Goal: Task Accomplishment & Management: Manage account settings

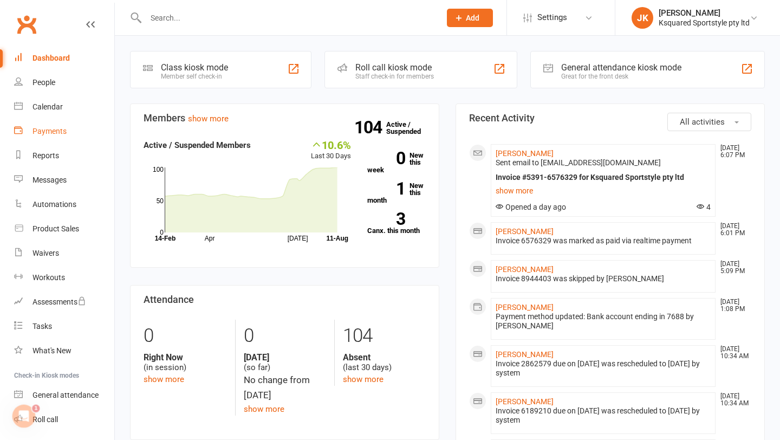
click at [59, 138] on link "Payments" at bounding box center [64, 131] width 100 height 24
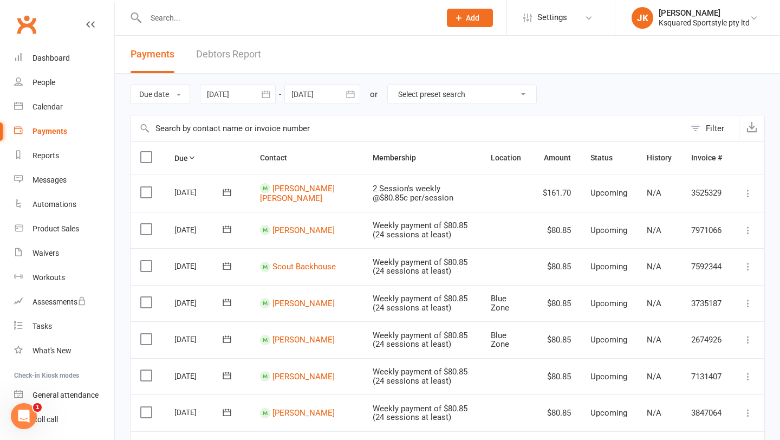
click at [303, 7] on div at bounding box center [281, 17] width 303 height 35
click at [284, 29] on div at bounding box center [281, 17] width 303 height 35
click at [274, 22] on input "text" at bounding box center [287, 17] width 290 height 15
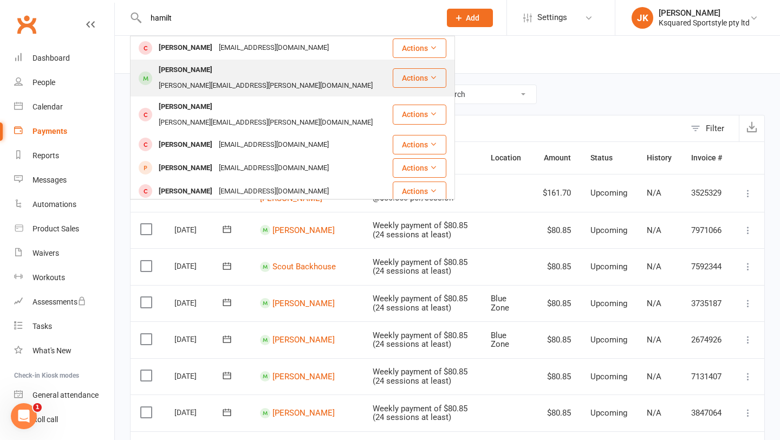
type input "hamilt"
click at [261, 78] on div "[PERSON_NAME][EMAIL_ADDRESS][PERSON_NAME][DOMAIN_NAME]" at bounding box center [265, 86] width 220 height 16
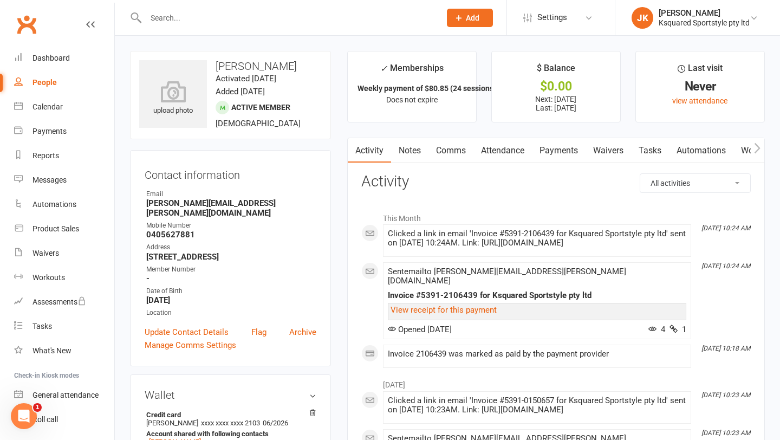
click at [559, 150] on link "Payments" at bounding box center [559, 150] width 54 height 25
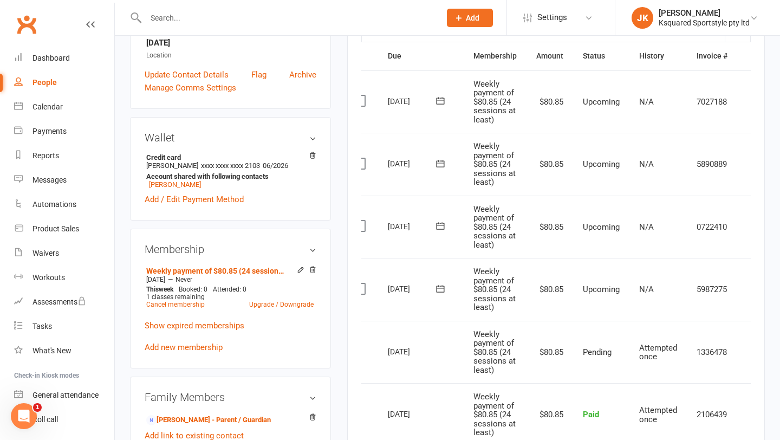
scroll to position [0, 37]
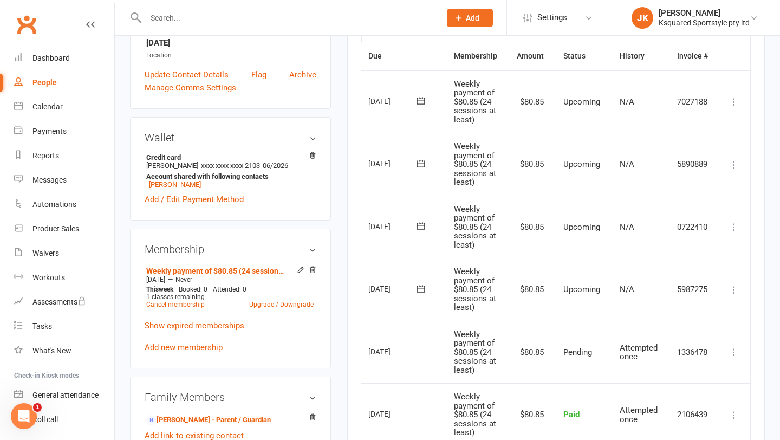
click at [736, 289] on icon at bounding box center [733, 289] width 11 height 11
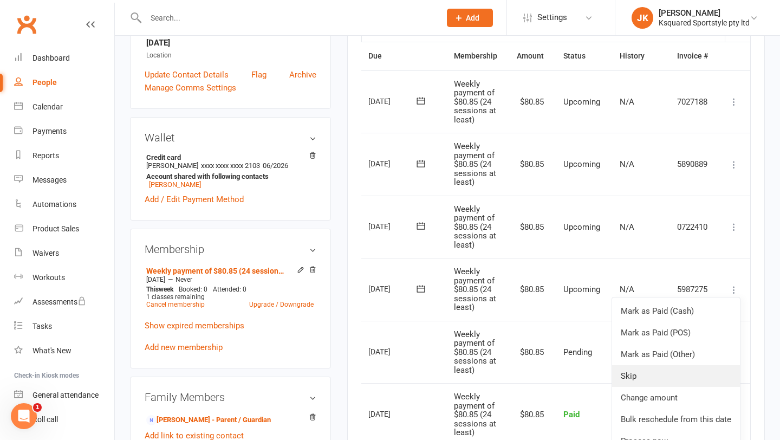
click at [679, 372] on link "Skip" at bounding box center [676, 376] width 128 height 22
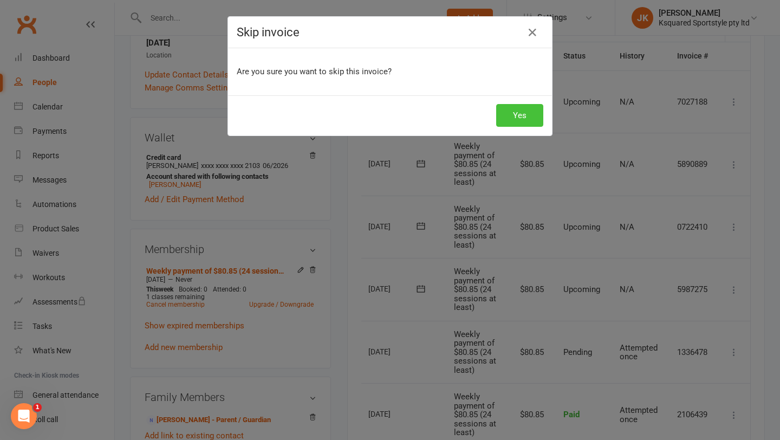
click at [531, 125] on button "Yes" at bounding box center [519, 115] width 47 height 23
